Goal: Task Accomplishment & Management: Complete application form

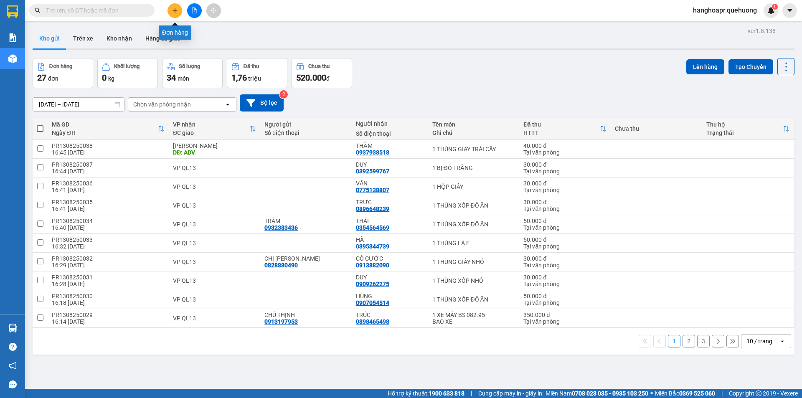
click at [173, 5] on button at bounding box center [174, 10] width 15 height 15
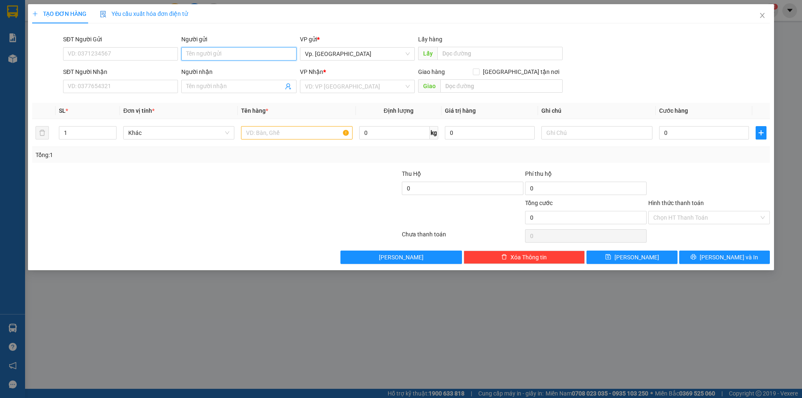
click at [244, 50] on input "Người gửi" at bounding box center [238, 53] width 115 height 13
type input "C MY KẾ TOÁN"
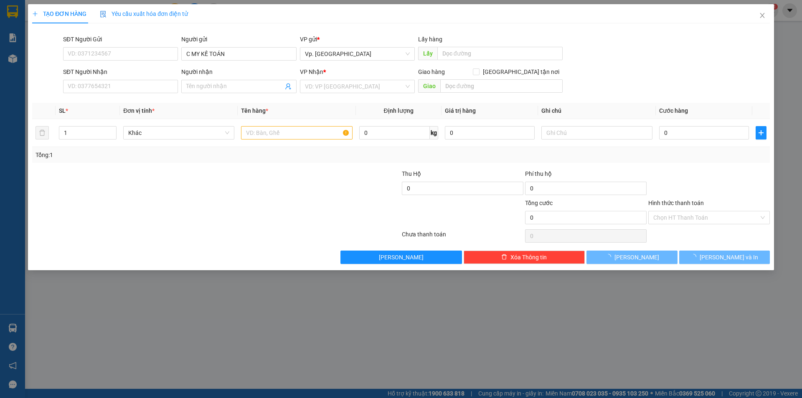
click at [243, 79] on div "Người nhận" at bounding box center [238, 73] width 115 height 13
click at [242, 81] on span at bounding box center [238, 86] width 115 height 13
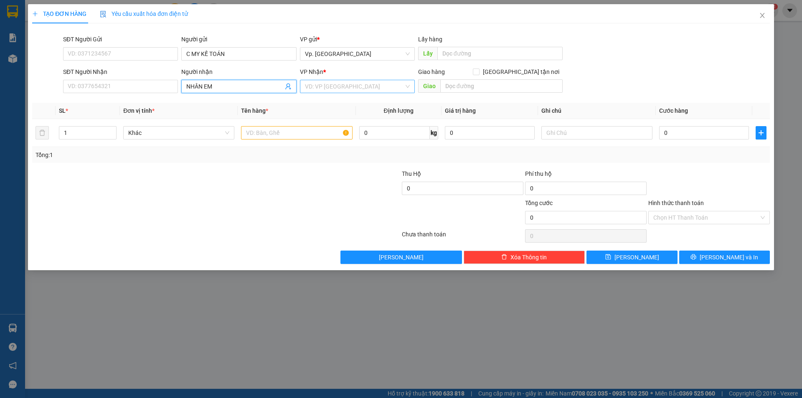
type input "NHÂN EM"
click at [325, 81] on input "search" at bounding box center [354, 86] width 99 height 13
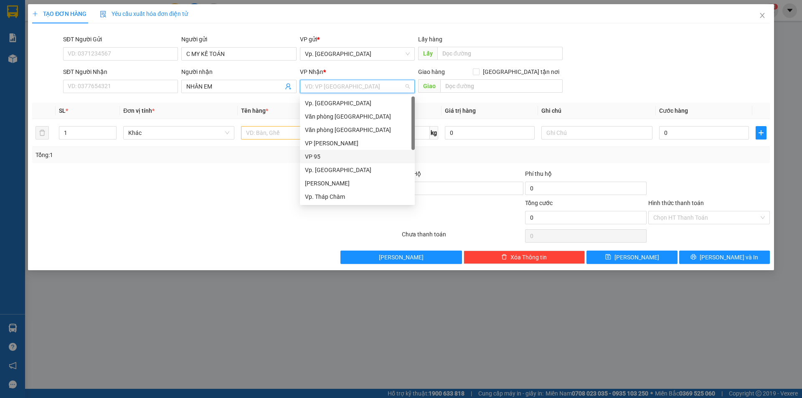
click at [317, 154] on div "VP 95" at bounding box center [357, 156] width 105 height 9
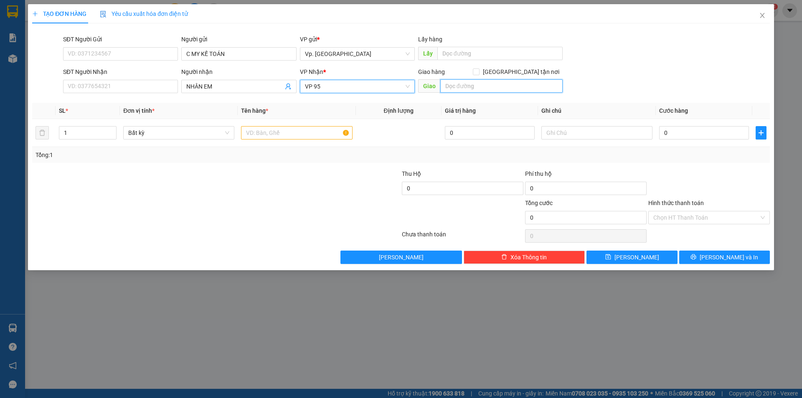
click at [460, 83] on input "text" at bounding box center [501, 85] width 122 height 13
type input "95 NDD"
click at [315, 137] on input "text" at bounding box center [296, 132] width 111 height 13
type input "1 HỢP ĐỒNG"
click at [686, 223] on input "Hình thức thanh toán" at bounding box center [706, 217] width 106 height 13
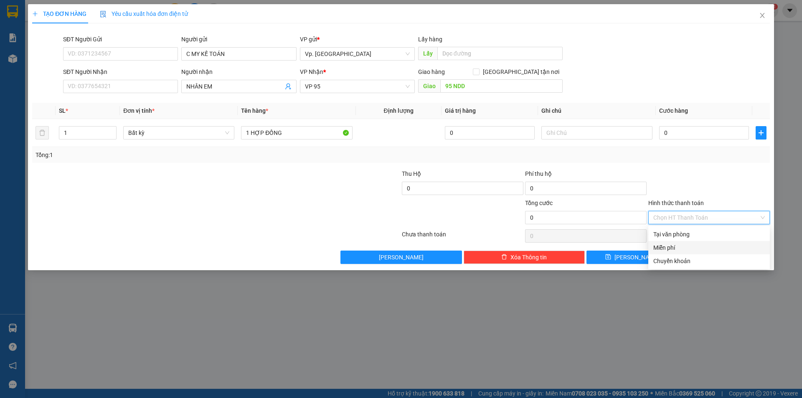
click at [677, 245] on div "Miễn phí" at bounding box center [708, 247] width 111 height 9
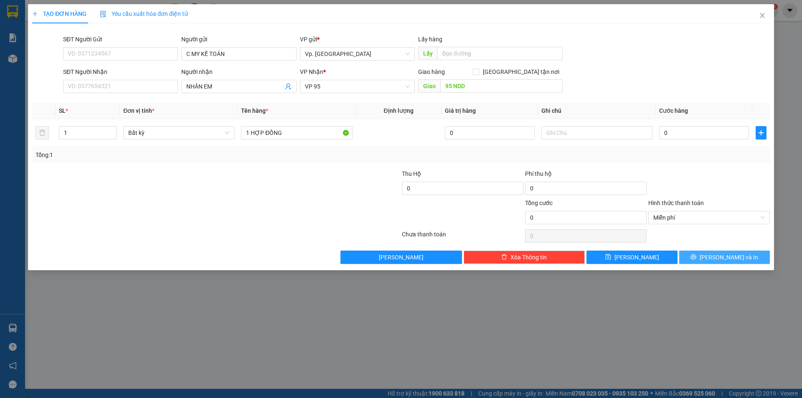
click at [707, 256] on button "[PERSON_NAME] và In" at bounding box center [724, 257] width 91 height 13
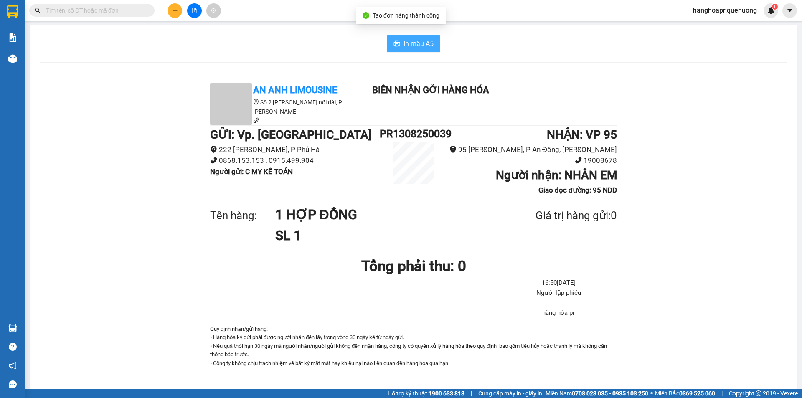
click at [404, 46] on span "In mẫu A5" at bounding box center [418, 43] width 30 height 10
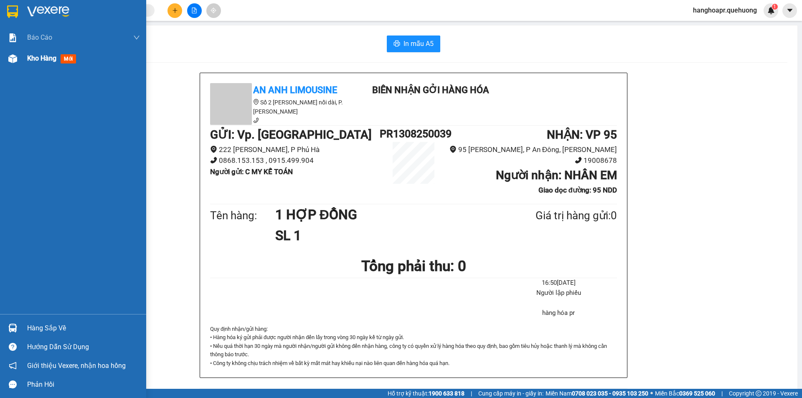
click at [23, 62] on div "Kho hàng mới" at bounding box center [73, 58] width 146 height 21
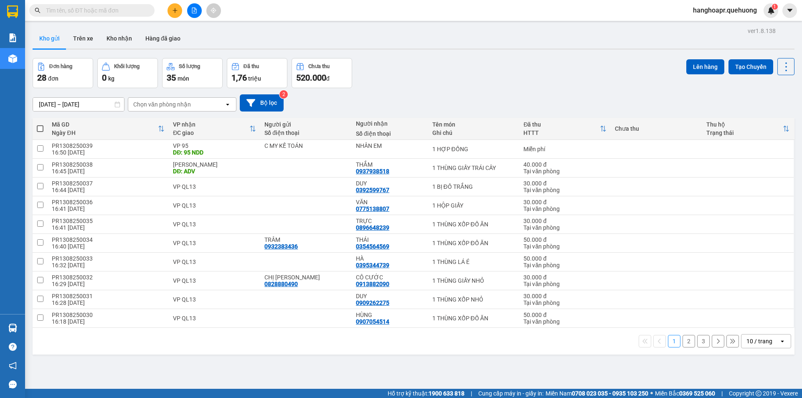
click at [125, 13] on input "text" at bounding box center [95, 10] width 99 height 9
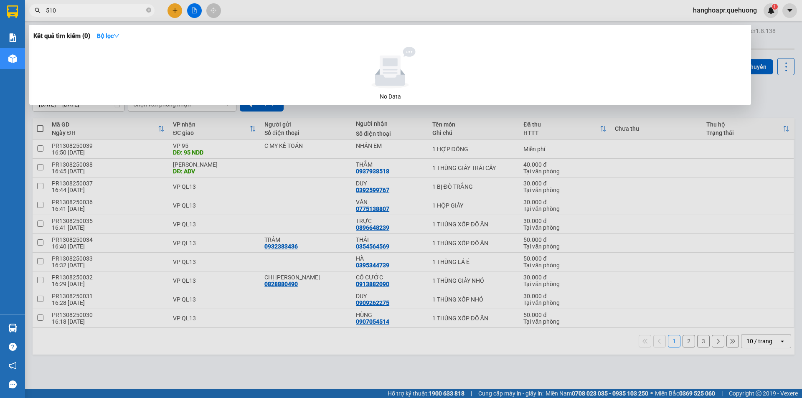
type input "5105"
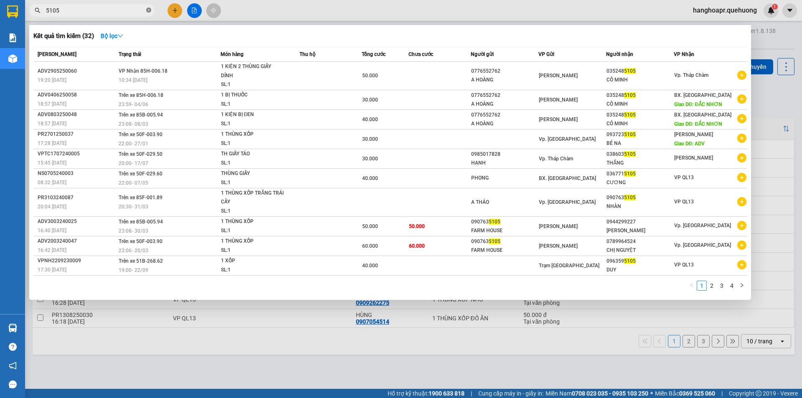
click at [146, 9] on icon "close-circle" at bounding box center [148, 10] width 5 height 5
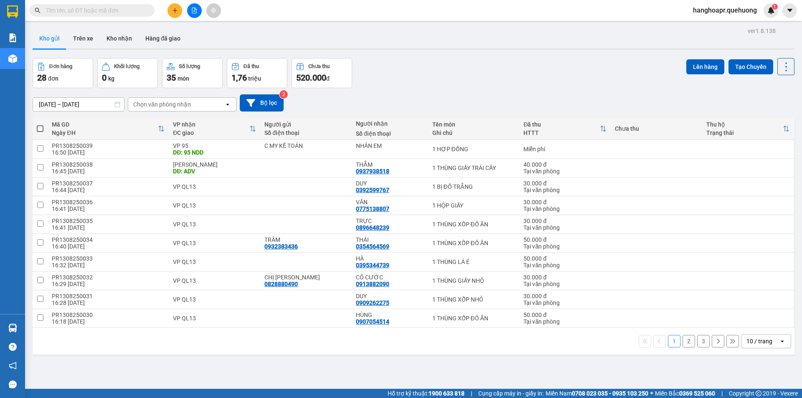
click at [105, 10] on input "text" at bounding box center [95, 10] width 99 height 9
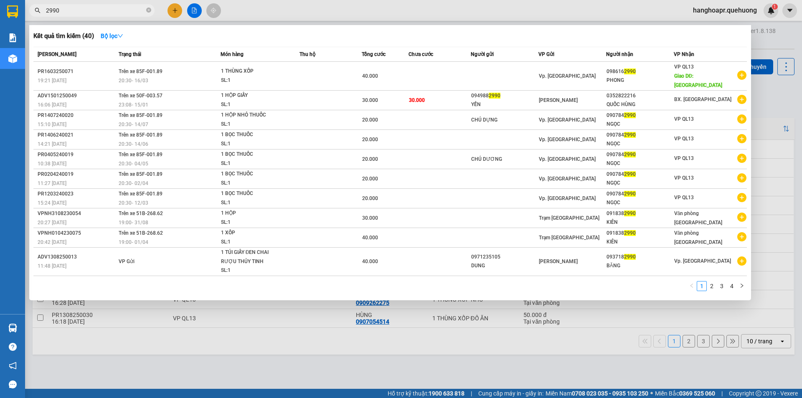
click at [91, 13] on input "2990" at bounding box center [95, 10] width 99 height 9
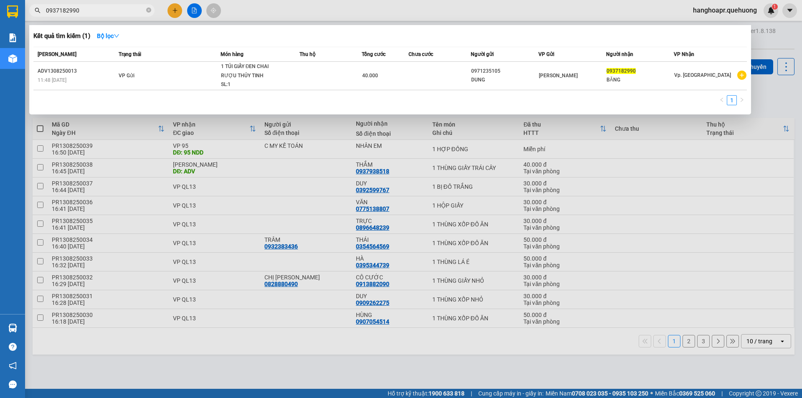
type input "0937182990"
